Goal: Information Seeking & Learning: Learn about a topic

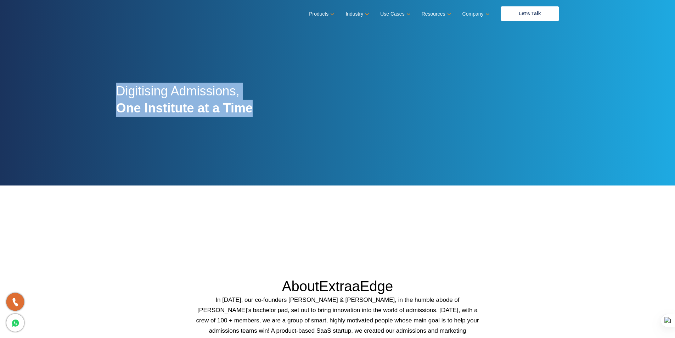
drag, startPoint x: 116, startPoint y: 89, endPoint x: 257, endPoint y: 108, distance: 142.4
click at [257, 108] on div "Digitising Admissions, One Institute at a Time" at bounding box center [338, 103] width 454 height 164
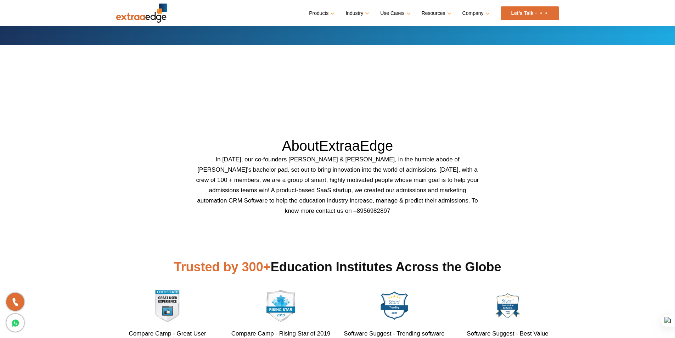
scroll to position [142, 0]
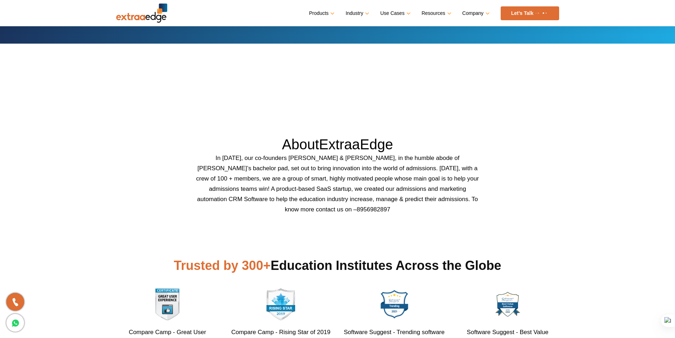
click at [148, 18] on img at bounding box center [141, 13] width 51 height 19
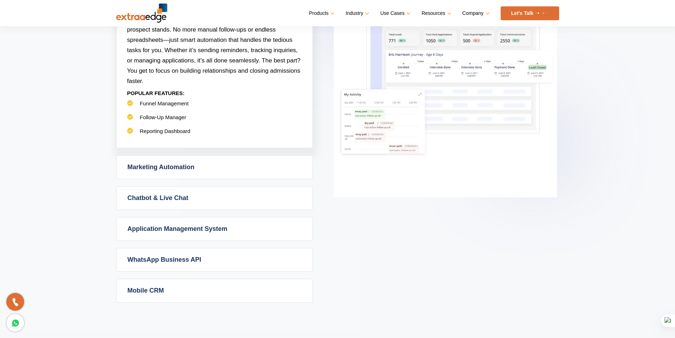
scroll to position [390, 0]
click at [252, 172] on link "Marketing Automation" at bounding box center [215, 168] width 196 height 23
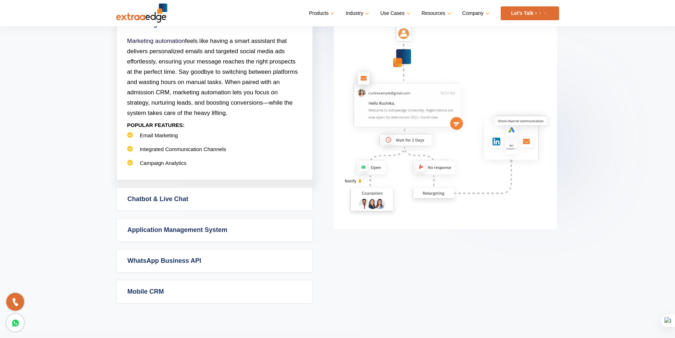
click at [249, 198] on link "Chatbot & Live Chat" at bounding box center [215, 199] width 196 height 23
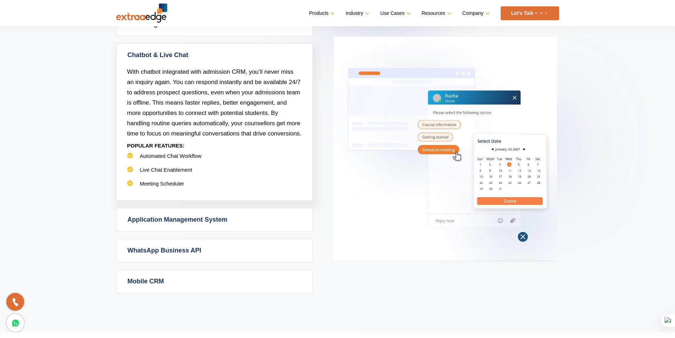
click at [244, 218] on link "Application Management System" at bounding box center [215, 219] width 196 height 23
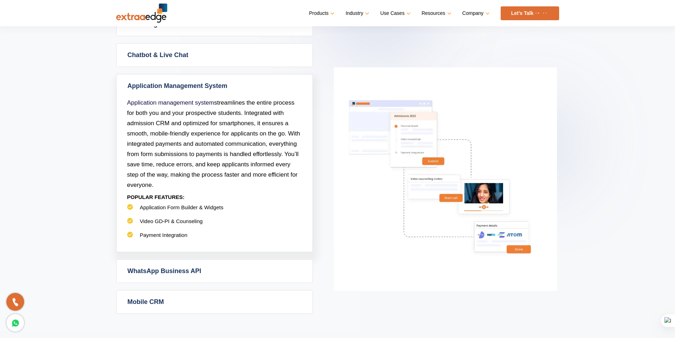
click at [249, 271] on link "WhatsApp Business API" at bounding box center [215, 270] width 196 height 23
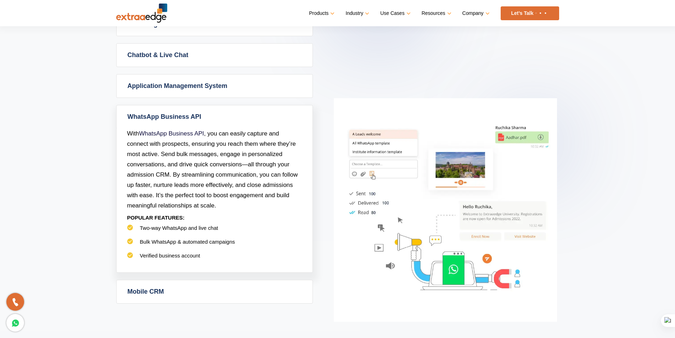
click at [246, 285] on link "Mobile CRM" at bounding box center [215, 291] width 196 height 23
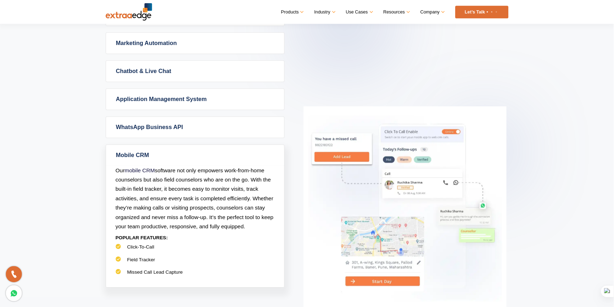
scroll to position [319, 0]
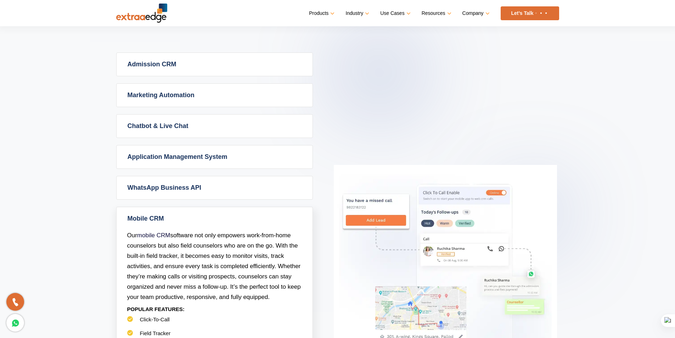
click at [198, 67] on link "Admission CRM" at bounding box center [215, 64] width 196 height 23
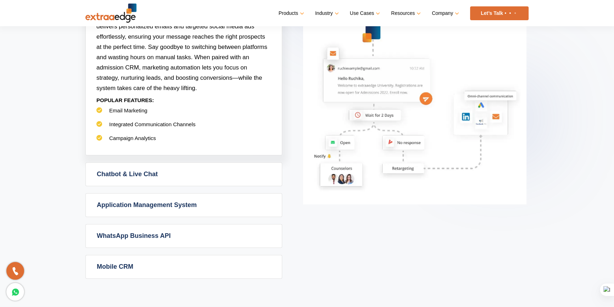
scroll to position [415, 0]
click at [179, 180] on link "Chatbot & Live Chat" at bounding box center [184, 173] width 196 height 23
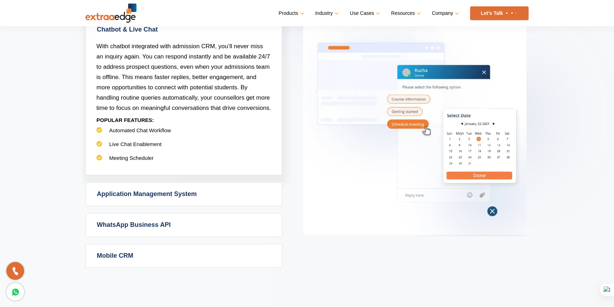
click at [168, 189] on link "Application Management System" at bounding box center [184, 194] width 196 height 23
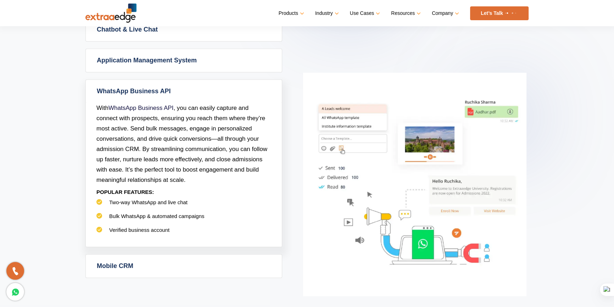
click at [158, 267] on link "Mobile CRM" at bounding box center [184, 265] width 196 height 23
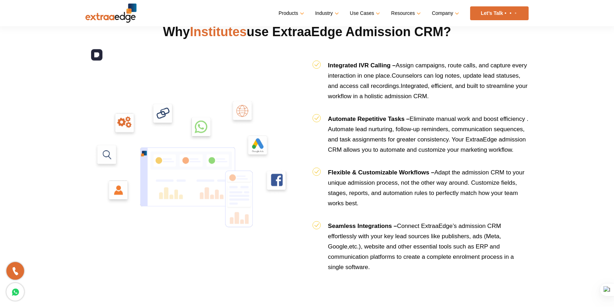
scroll to position [899, 0]
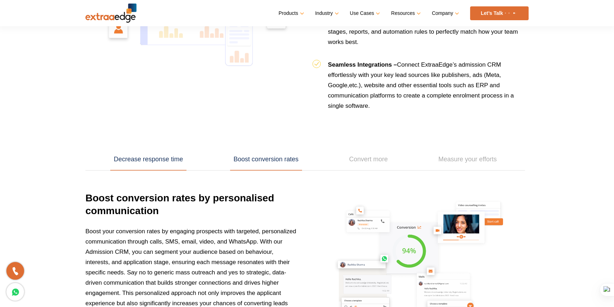
click at [160, 152] on link "Decrease response time" at bounding box center [148, 160] width 76 height 22
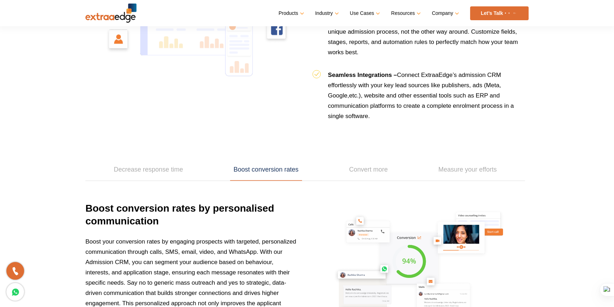
click at [249, 165] on link "Boost conversion rates" at bounding box center [266, 170] width 72 height 22
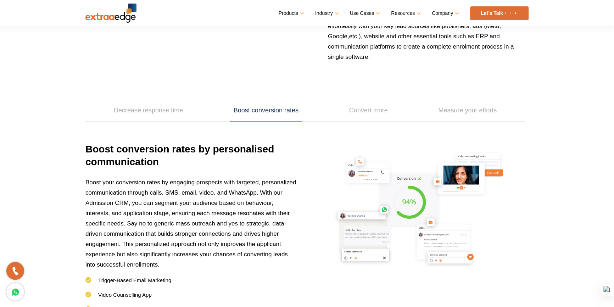
scroll to position [921, 0]
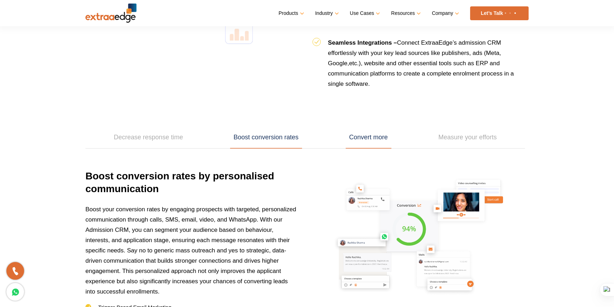
click at [376, 141] on link "Convert more" at bounding box center [369, 138] width 46 height 22
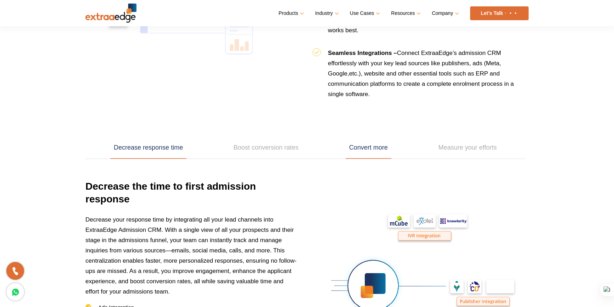
click at [365, 148] on link "Convert more" at bounding box center [369, 148] width 46 height 22
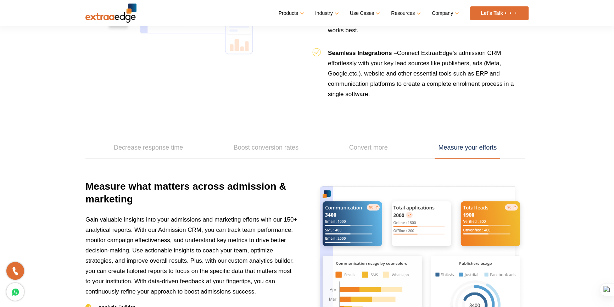
click at [461, 146] on link "Measure your efforts" at bounding box center [468, 148] width 66 height 22
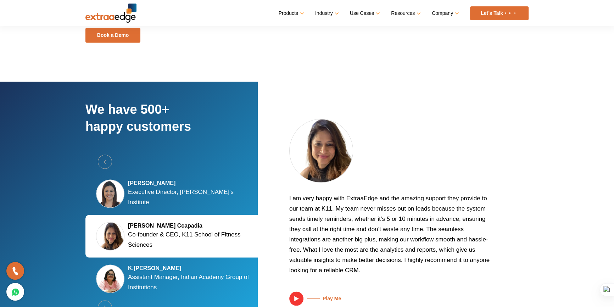
scroll to position [1265, 0]
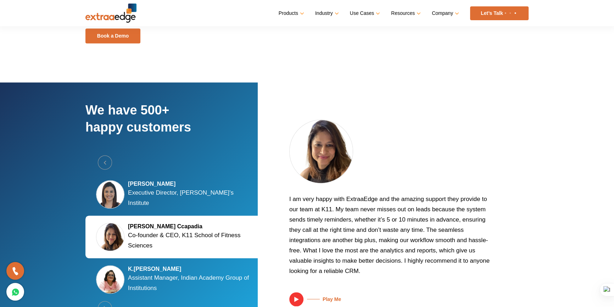
click at [184, 202] on div "Silky Jain Marwah Executive Director, Tula's Institute" at bounding box center [175, 194] width 181 height 43
click at [177, 195] on p "Executive Director, Tula's Institute" at bounding box center [192, 198] width 128 height 21
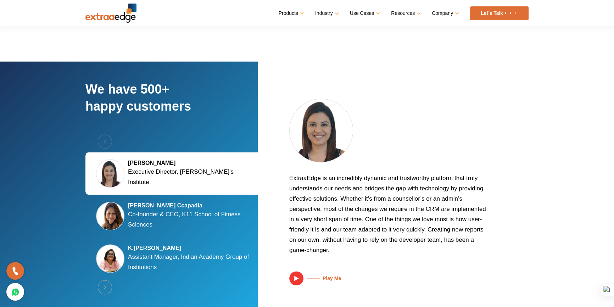
scroll to position [1297, 0]
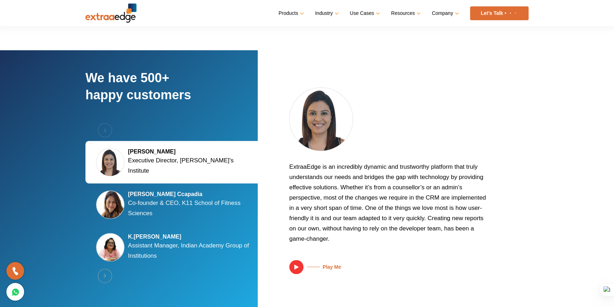
click at [174, 209] on p "Co-founder & CEO, K11 School of Fitness Sciences" at bounding box center [192, 208] width 128 height 21
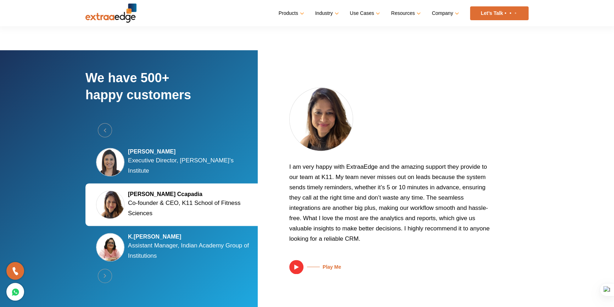
click at [166, 249] on p "Assistant Manager, Indian Academy Group of Institutions" at bounding box center [192, 250] width 128 height 21
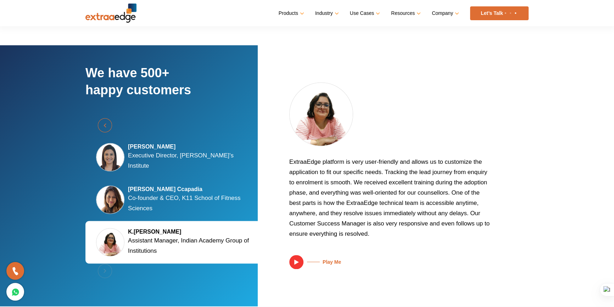
click at [103, 124] on button "Previous" at bounding box center [105, 125] width 14 height 14
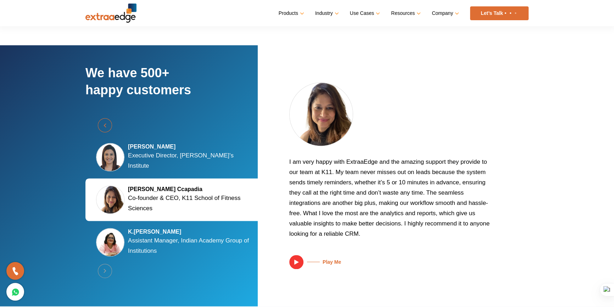
click at [103, 124] on button "Previous" at bounding box center [105, 125] width 14 height 14
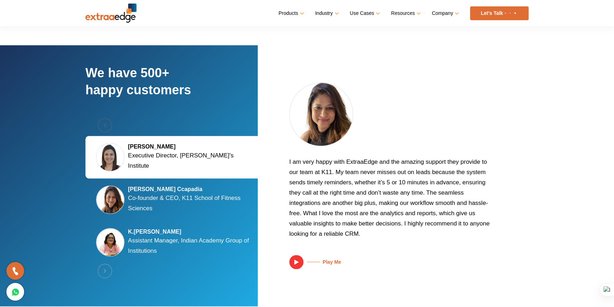
click at [103, 124] on div "Previous Silky Jain Marwah Executive Director, Tula's Institute Kalyani Kaizzad…" at bounding box center [175, 199] width 181 height 163
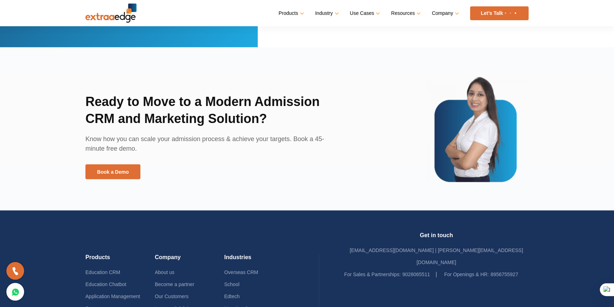
scroll to position [1549, 0]
